Goal: Task Accomplishment & Management: Complete application form

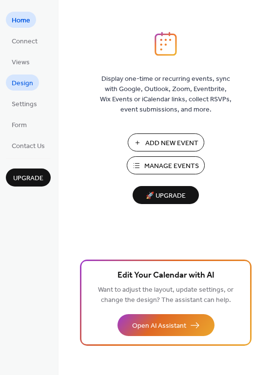
click at [28, 82] on span "Design" at bounding box center [22, 83] width 21 height 10
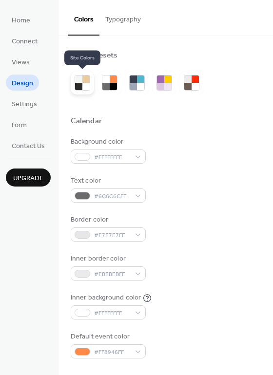
click at [83, 82] on div at bounding box center [85, 79] width 7 height 7
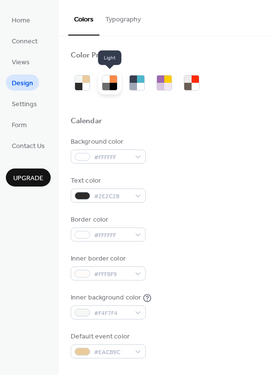
click at [105, 83] on div at bounding box center [105, 86] width 7 height 7
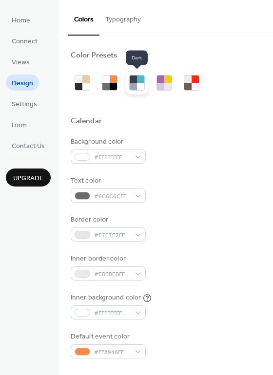
click at [138, 85] on div at bounding box center [140, 86] width 7 height 7
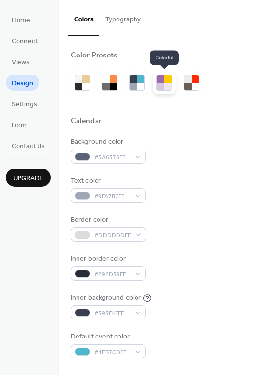
click at [167, 87] on div at bounding box center [167, 86] width 7 height 7
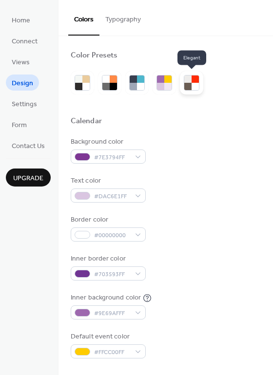
click at [192, 87] on div at bounding box center [195, 86] width 7 height 7
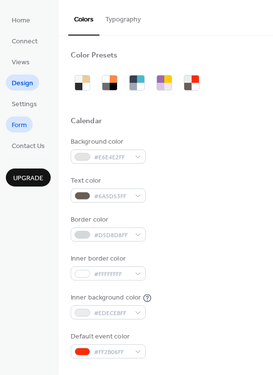
click at [21, 121] on span "Form" at bounding box center [19, 125] width 15 height 10
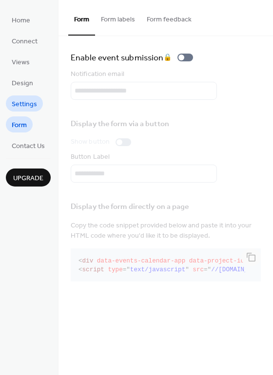
click at [30, 99] on span "Settings" at bounding box center [24, 104] width 25 height 10
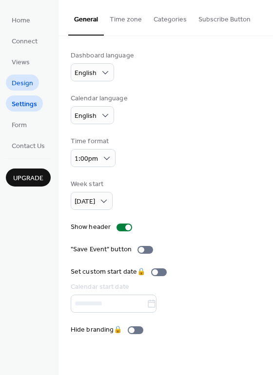
click at [24, 83] on span "Design" at bounding box center [22, 83] width 21 height 10
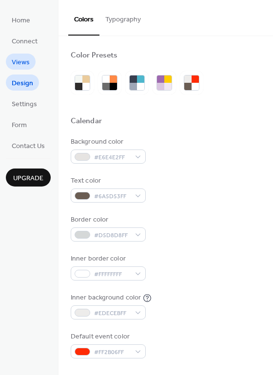
click at [14, 61] on span "Views" at bounding box center [21, 63] width 18 height 10
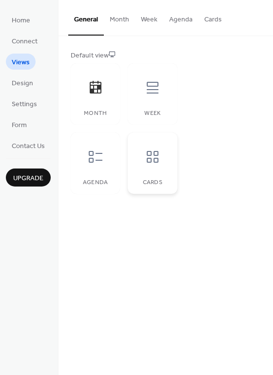
click at [136, 157] on div "Cards" at bounding box center [152, 163] width 49 height 61
click at [109, 156] on div at bounding box center [95, 156] width 29 height 29
click at [147, 102] on div "Week" at bounding box center [152, 93] width 49 height 61
click at [105, 94] on div at bounding box center [95, 87] width 29 height 29
click at [119, 21] on button "Month" at bounding box center [119, 17] width 31 height 35
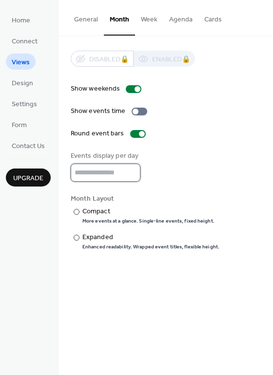
type input "*"
click at [130, 175] on input "*" at bounding box center [106, 173] width 70 height 18
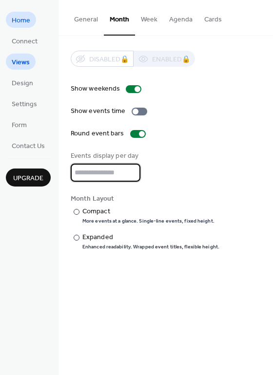
click at [21, 20] on span "Home" at bounding box center [21, 21] width 19 height 10
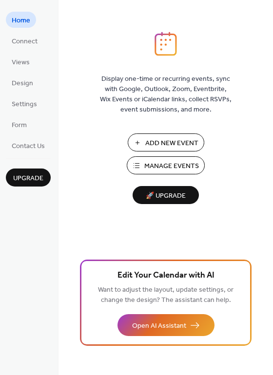
click at [163, 144] on span "Add New Event" at bounding box center [171, 143] width 53 height 10
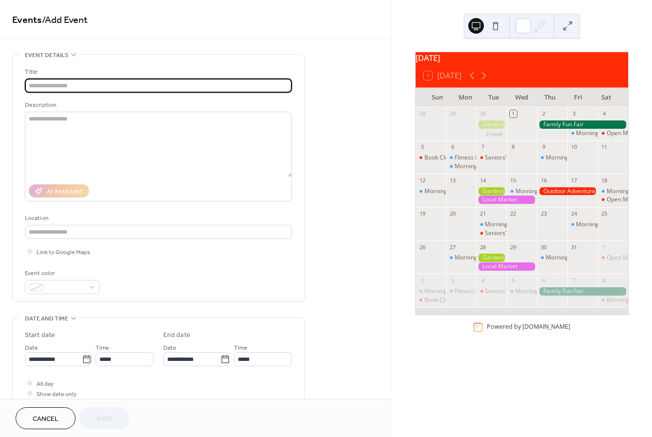
click at [116, 83] on input "text" at bounding box center [158, 85] width 267 height 14
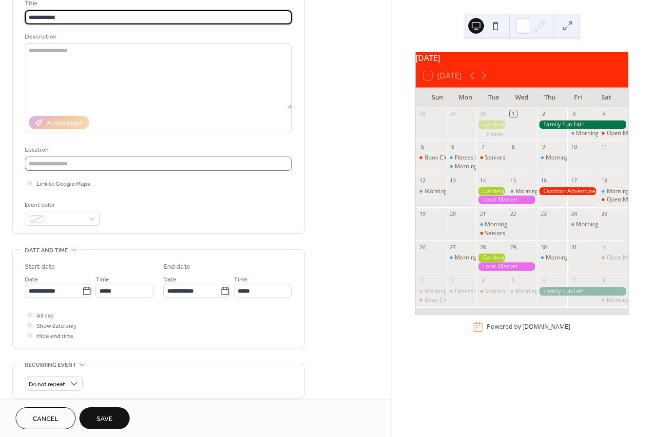
scroll to position [126, 0]
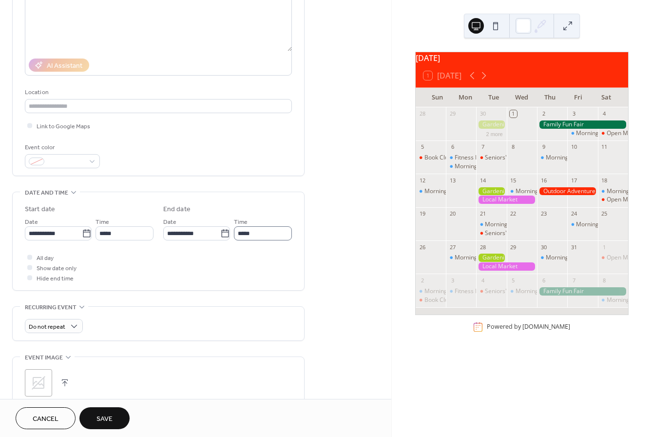
type input "**********"
click at [255, 240] on input "*****" at bounding box center [263, 233] width 58 height 14
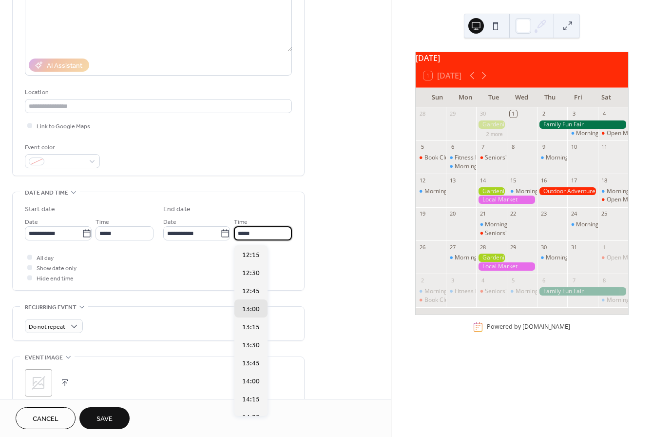
click at [255, 240] on input "*****" at bounding box center [263, 233] width 58 height 14
click at [35, 259] on label "All day" at bounding box center [39, 257] width 29 height 10
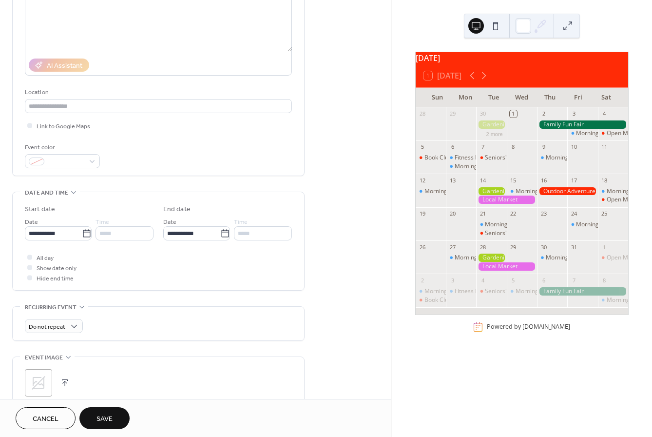
click at [27, 281] on div at bounding box center [30, 278] width 10 height 10
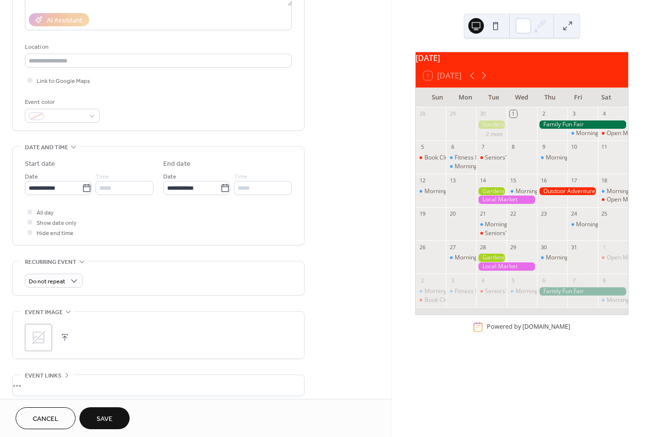
scroll to position [184, 0]
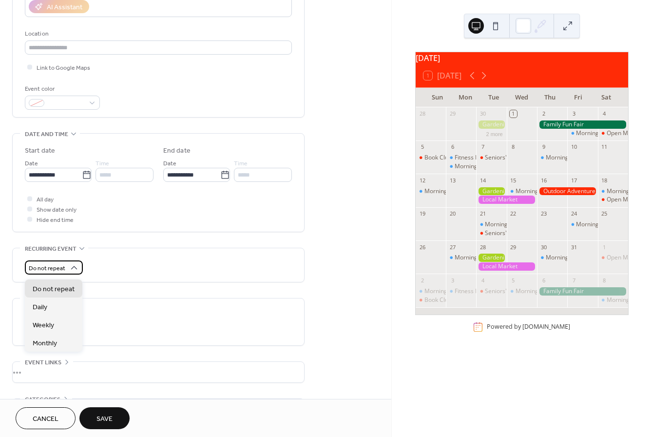
click at [72, 271] on icon at bounding box center [74, 268] width 10 height 10
click at [176, 274] on div "Do not repeat" at bounding box center [158, 267] width 267 height 14
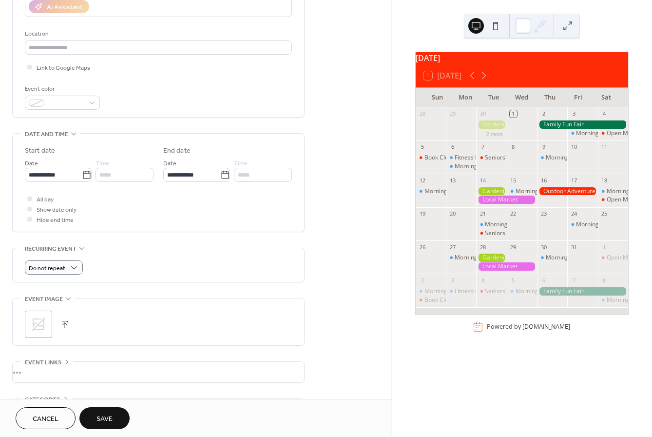
scroll to position [255, 0]
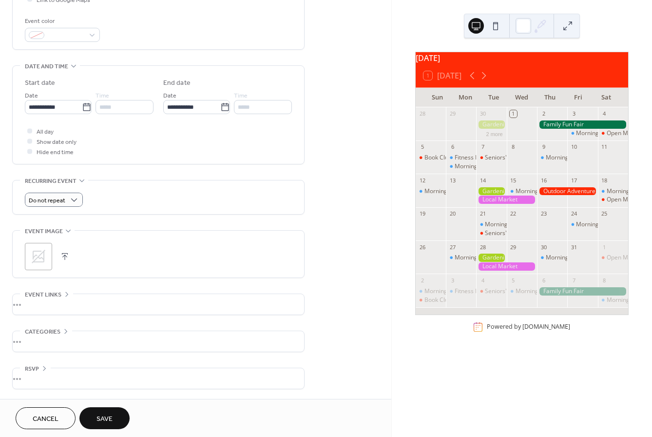
click at [39, 262] on icon at bounding box center [39, 257] width 14 height 14
click at [81, 255] on button "button" at bounding box center [79, 257] width 14 height 14
click at [50, 338] on div "•••" at bounding box center [159, 341] width 292 height 20
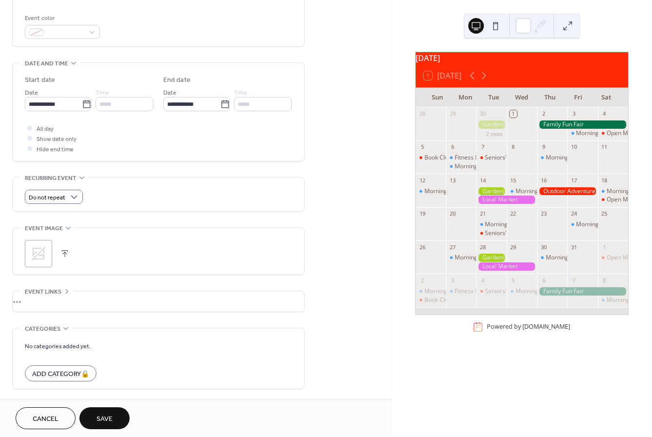
click at [50, 338] on div "No categories added yet. Add Category 🔒" at bounding box center [158, 358] width 267 height 60
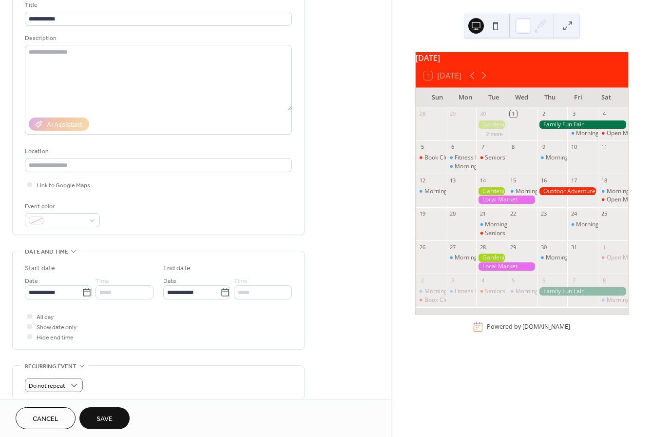
scroll to position [225, 0]
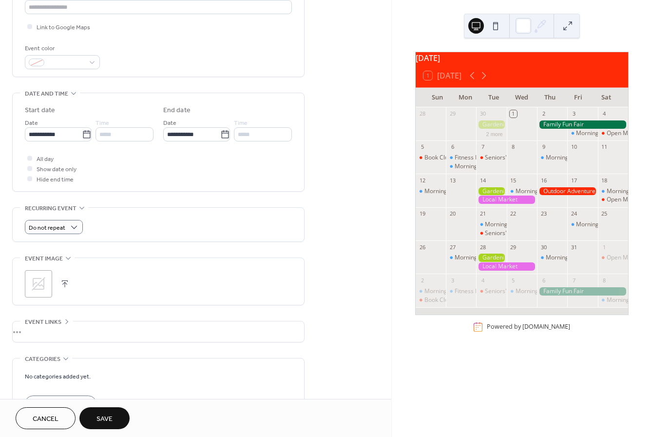
click at [105, 414] on span "Save" at bounding box center [105, 419] width 16 height 10
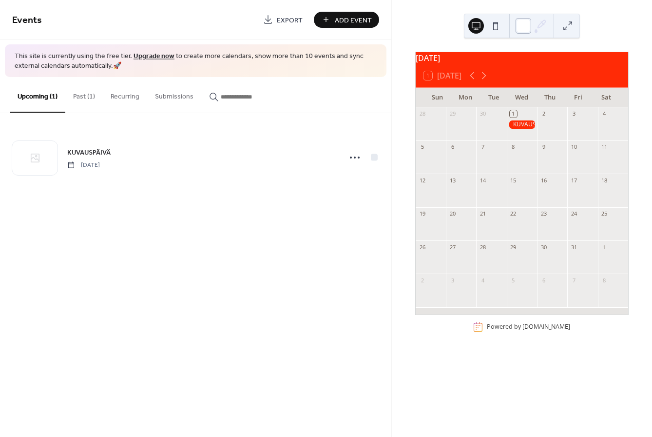
click at [525, 27] on div at bounding box center [524, 26] width 16 height 16
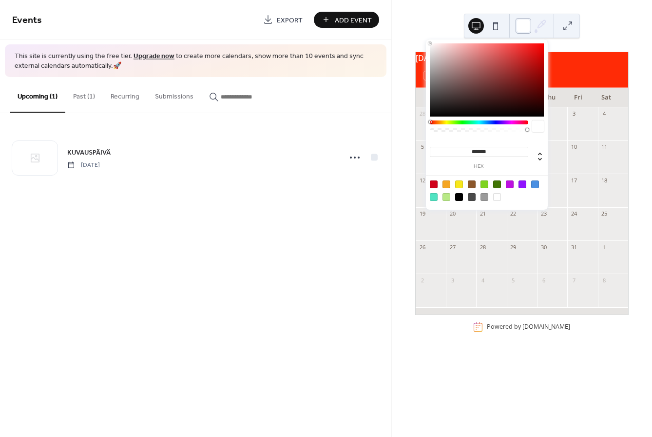
click at [525, 27] on div at bounding box center [524, 26] width 16 height 16
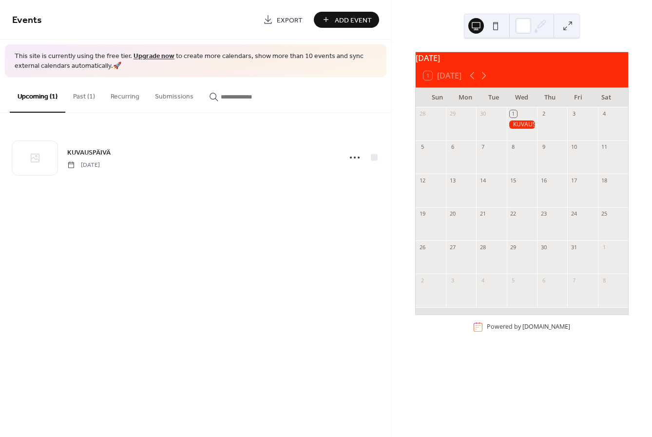
click at [571, 29] on button at bounding box center [568, 26] width 16 height 16
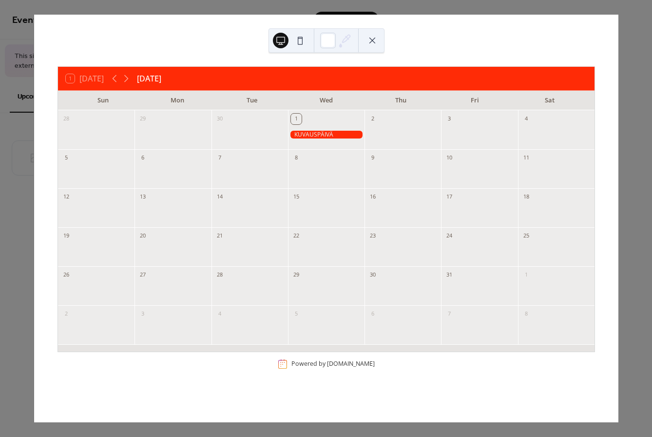
click at [301, 43] on button at bounding box center [301, 41] width 16 height 16
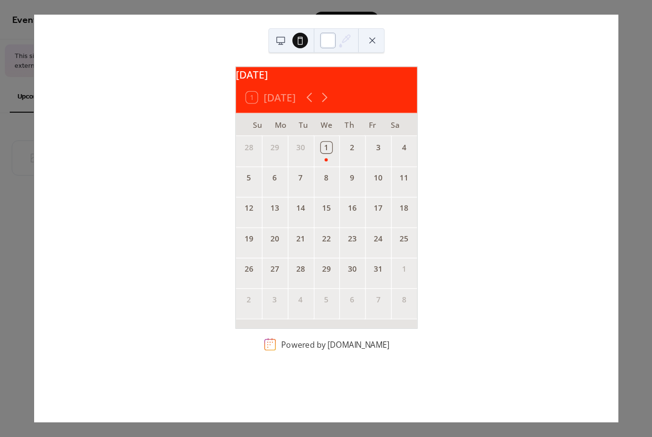
click at [322, 44] on div at bounding box center [328, 41] width 16 height 16
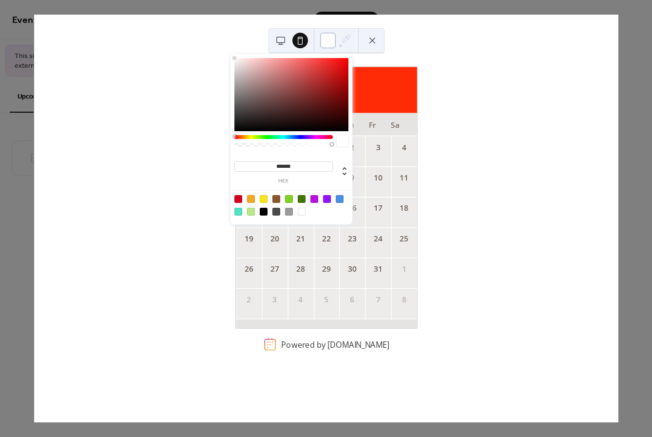
click at [322, 44] on div at bounding box center [328, 41] width 16 height 16
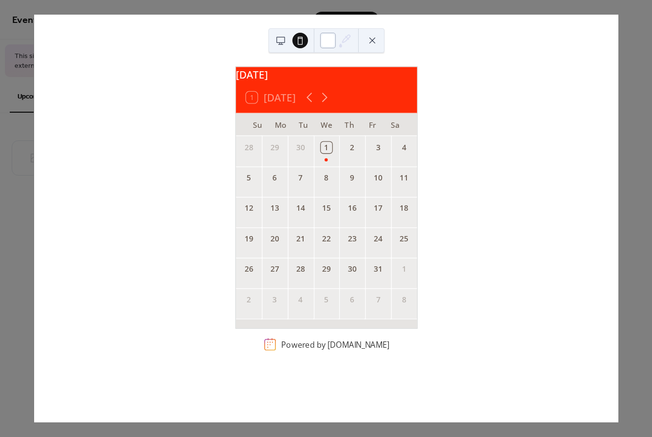
click at [322, 44] on div at bounding box center [328, 41] width 16 height 16
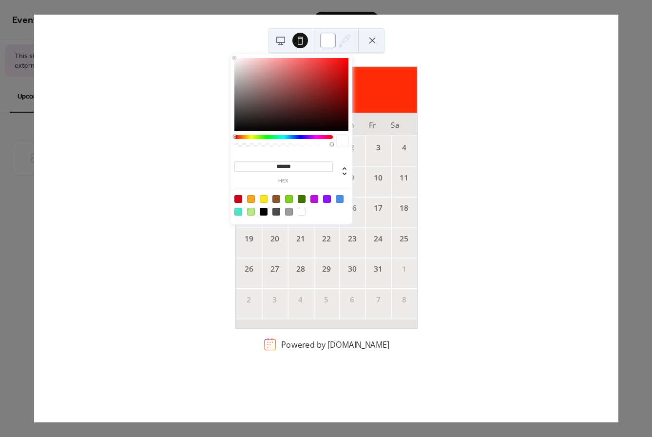
click at [321, 43] on div at bounding box center [328, 41] width 16 height 16
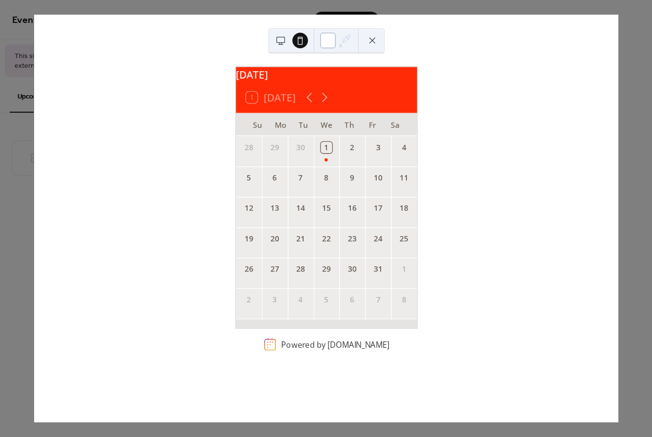
click at [334, 39] on div at bounding box center [328, 41] width 16 height 16
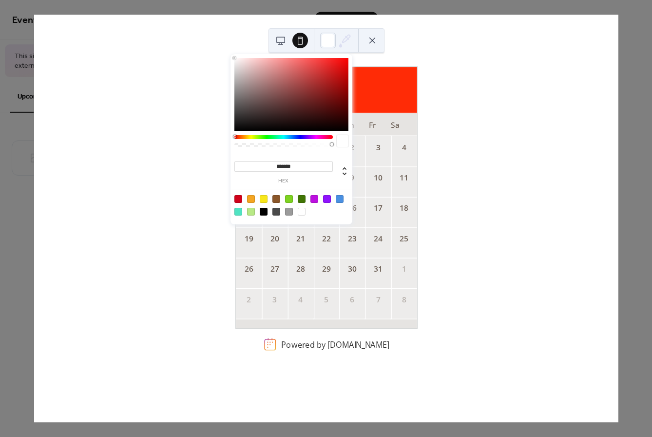
click at [299, 212] on div at bounding box center [302, 212] width 8 height 8
click at [285, 212] on div at bounding box center [289, 212] width 8 height 8
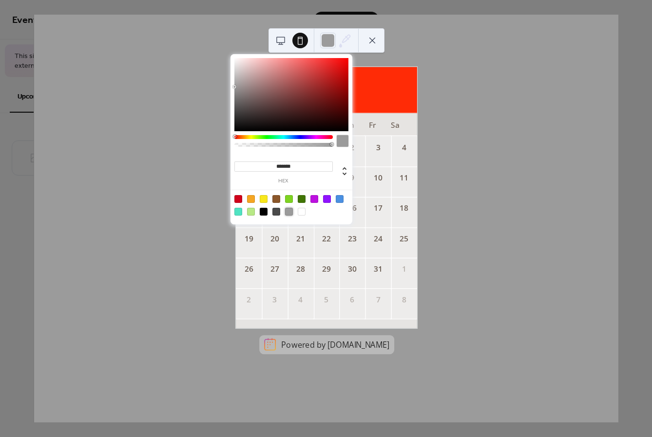
click at [301, 212] on div at bounding box center [302, 212] width 8 height 8
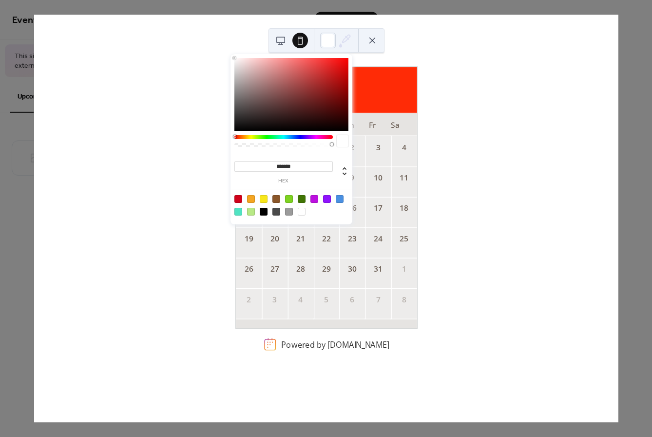
click at [301, 212] on div at bounding box center [302, 212] width 8 height 8
click at [345, 137] on div at bounding box center [343, 141] width 12 height 12
click at [265, 103] on div at bounding box center [291, 94] width 114 height 73
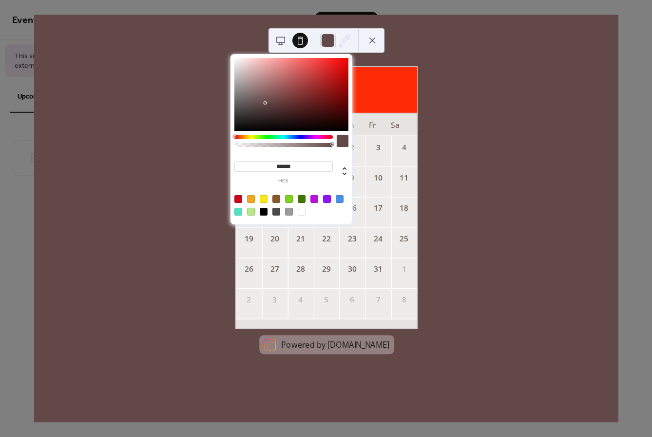
click at [260, 93] on div at bounding box center [291, 94] width 114 height 73
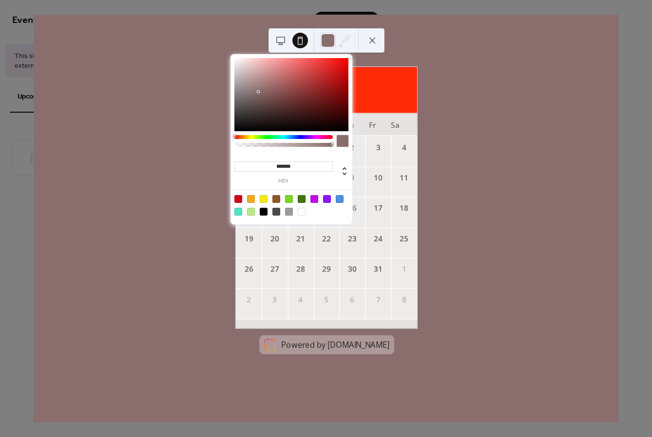
click at [258, 92] on div at bounding box center [291, 94] width 114 height 73
click at [253, 77] on div at bounding box center [291, 94] width 114 height 73
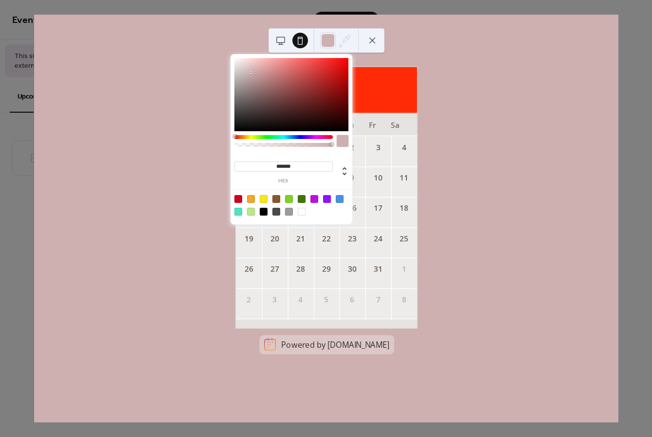
click at [251, 72] on div at bounding box center [291, 94] width 114 height 73
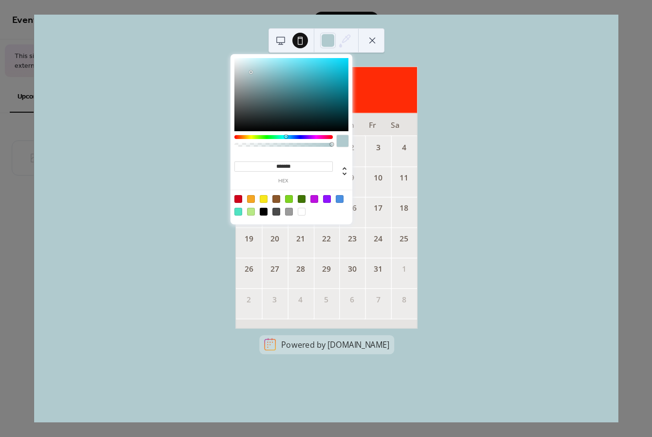
click at [286, 139] on div at bounding box center [283, 143] width 98 height 17
click at [280, 135] on div at bounding box center [283, 137] width 98 height 4
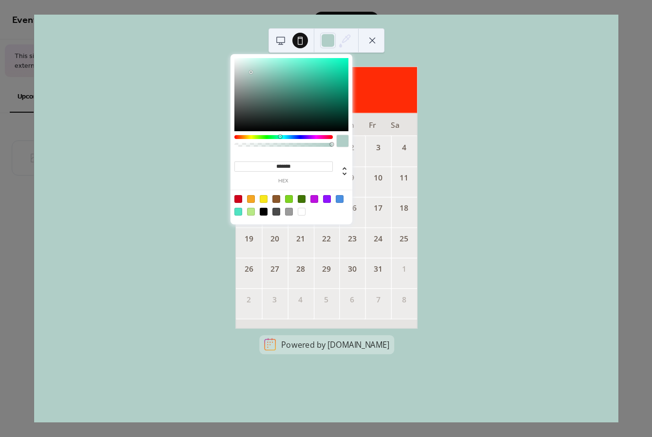
click at [310, 136] on div at bounding box center [283, 137] width 98 height 4
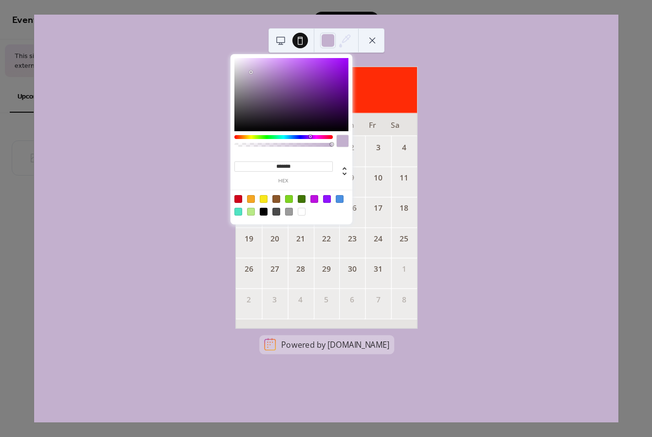
click at [290, 137] on div at bounding box center [283, 137] width 98 height 4
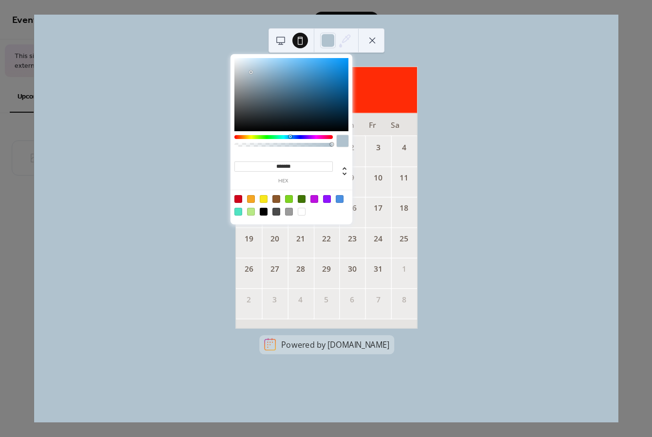
click at [282, 137] on div at bounding box center [283, 137] width 98 height 4
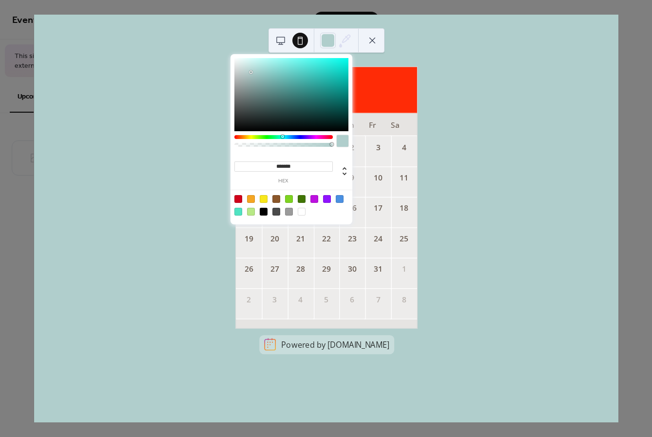
click at [275, 138] on div at bounding box center [283, 137] width 98 height 4
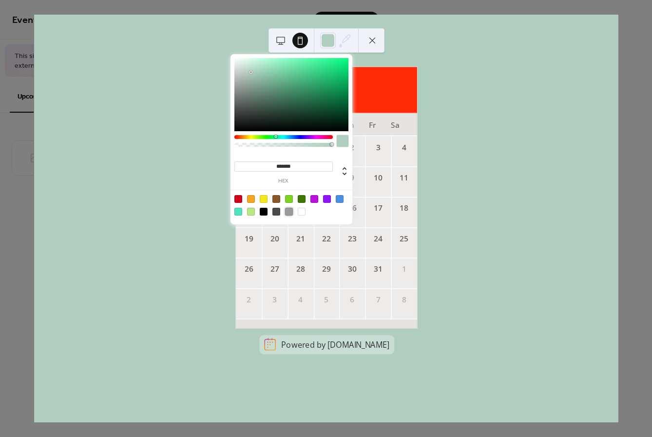
click at [286, 211] on div at bounding box center [289, 212] width 8 height 8
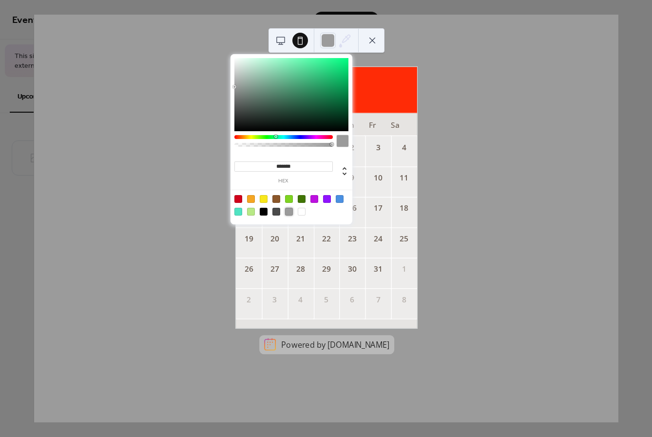
click at [277, 210] on div at bounding box center [277, 212] width 8 height 8
type input "*******"
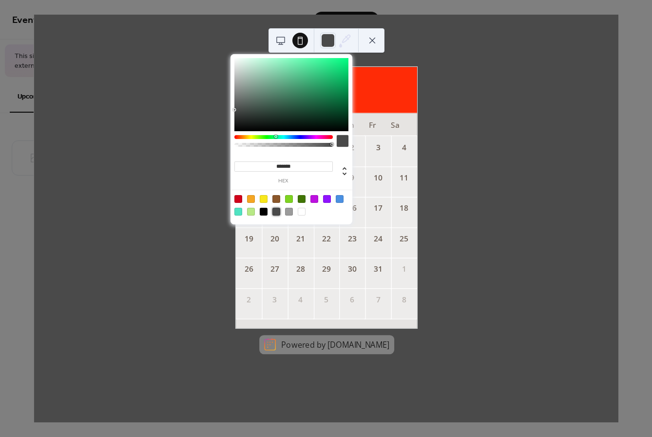
click at [436, 219] on div "October 2025 1 Today Su Mo Tu We Th Fr Sa 28 29 30 1 2 3 4 5 6 7 8 9 10 11 12 1…" at bounding box center [326, 219] width 585 height 408
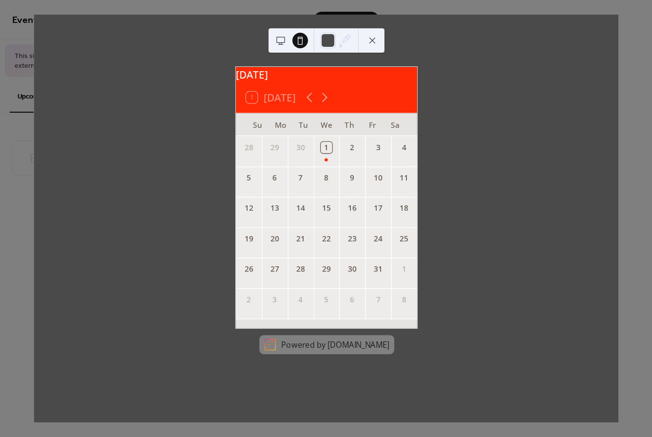
click at [372, 38] on button at bounding box center [373, 41] width 16 height 16
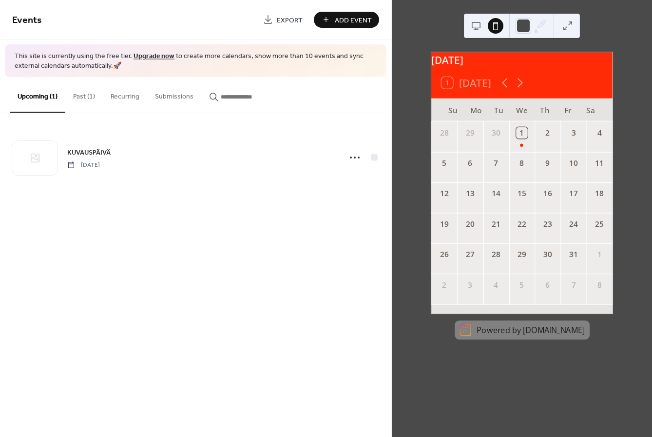
click at [470, 22] on button at bounding box center [477, 26] width 16 height 16
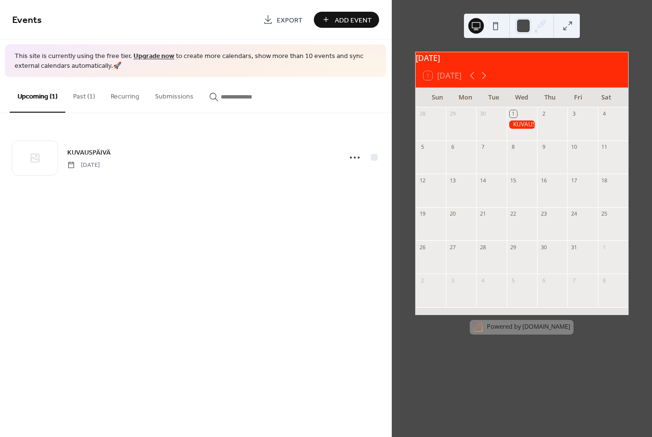
click at [565, 28] on button at bounding box center [568, 26] width 16 height 16
